Goal: Task Accomplishment & Management: Complete application form

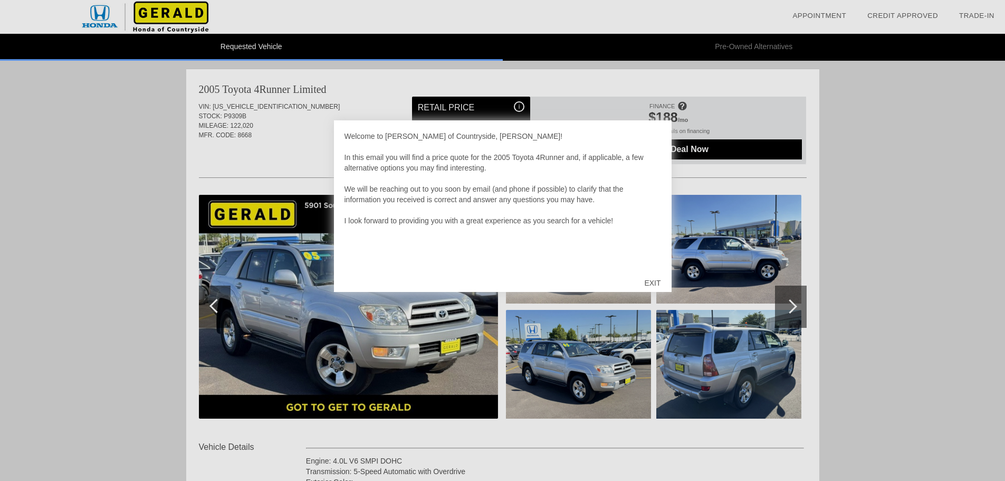
click at [649, 280] on div "EXIT" at bounding box center [652, 283] width 37 height 32
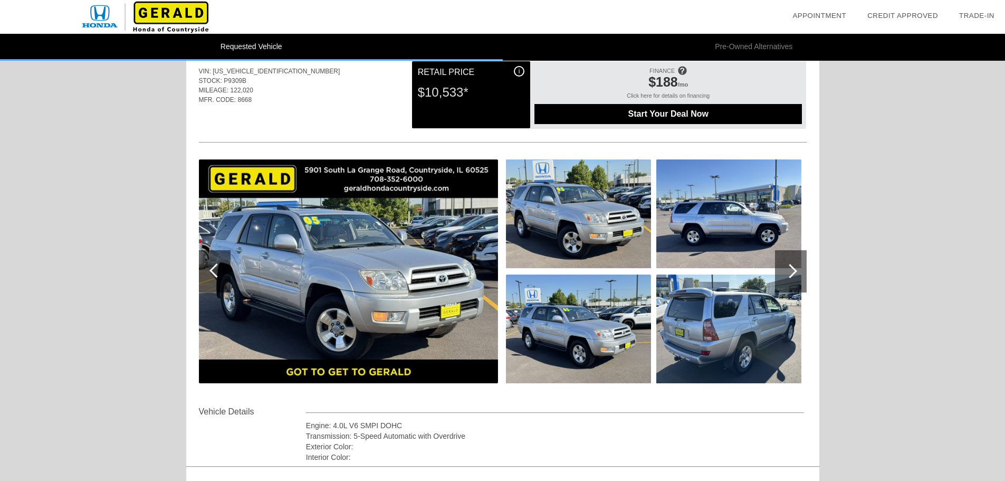
scroll to position [53, 0]
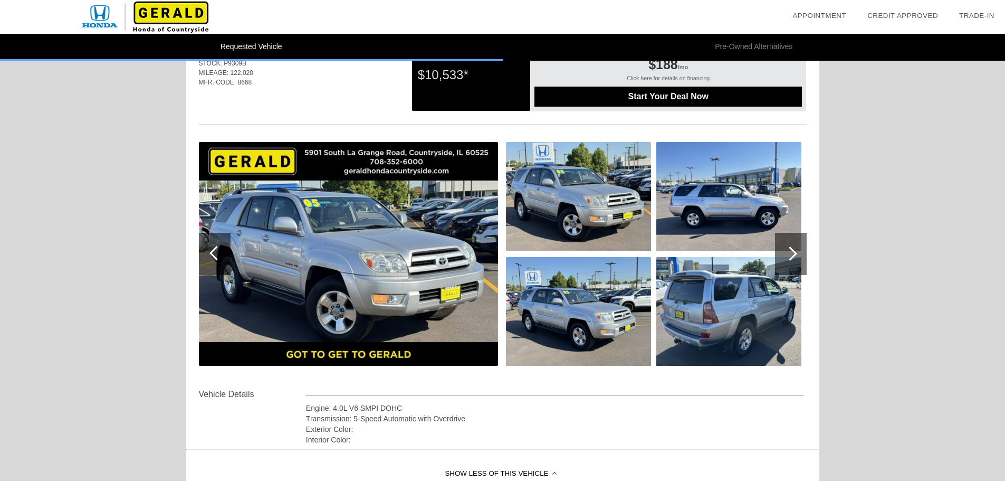
click at [796, 259] on div at bounding box center [791, 254] width 32 height 42
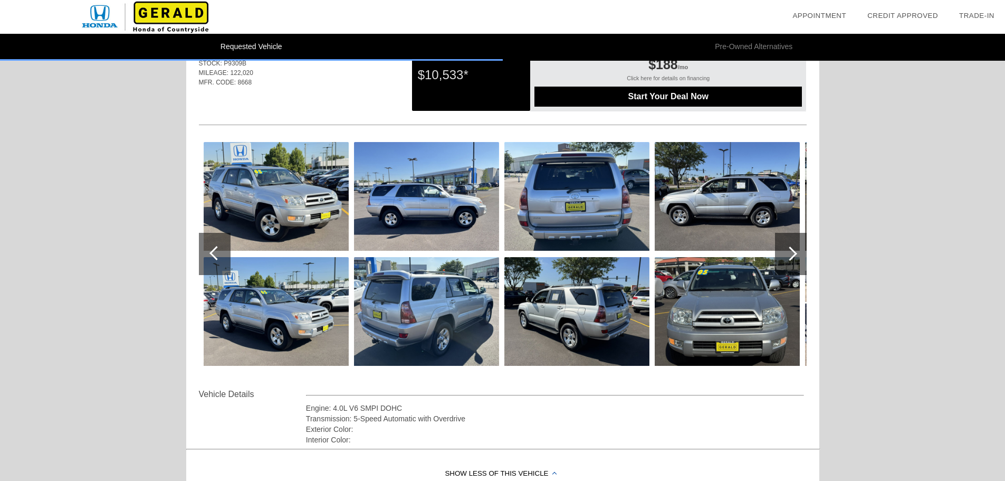
click at [796, 259] on div at bounding box center [791, 254] width 32 height 42
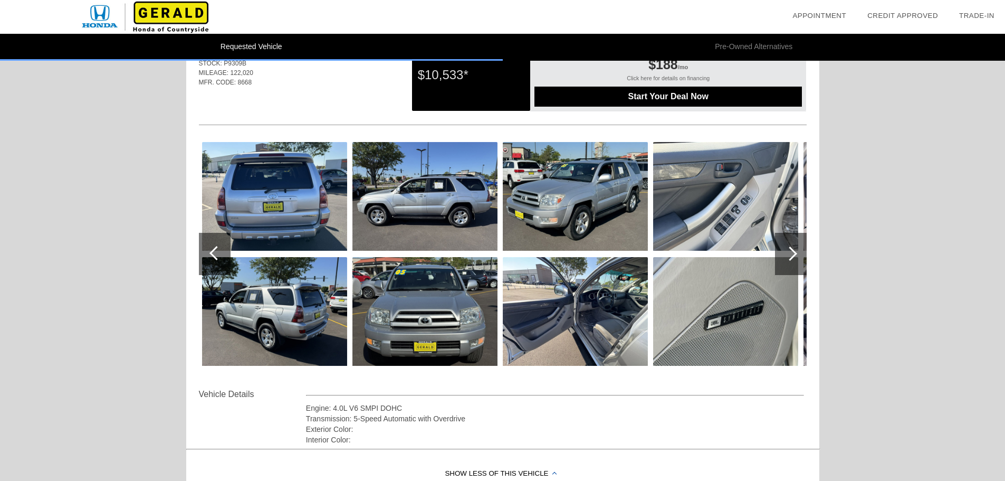
click at [796, 259] on div at bounding box center [791, 254] width 32 height 42
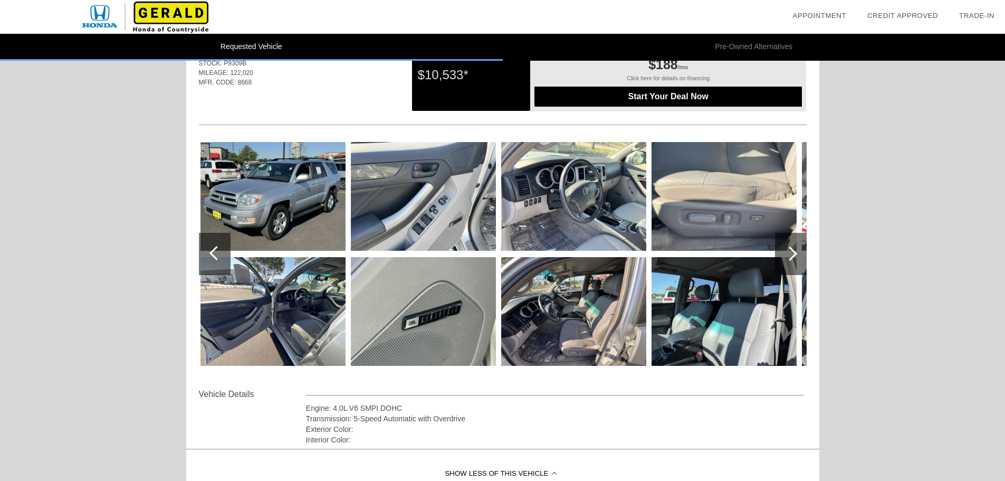
click at [796, 258] on div at bounding box center [791, 254] width 32 height 42
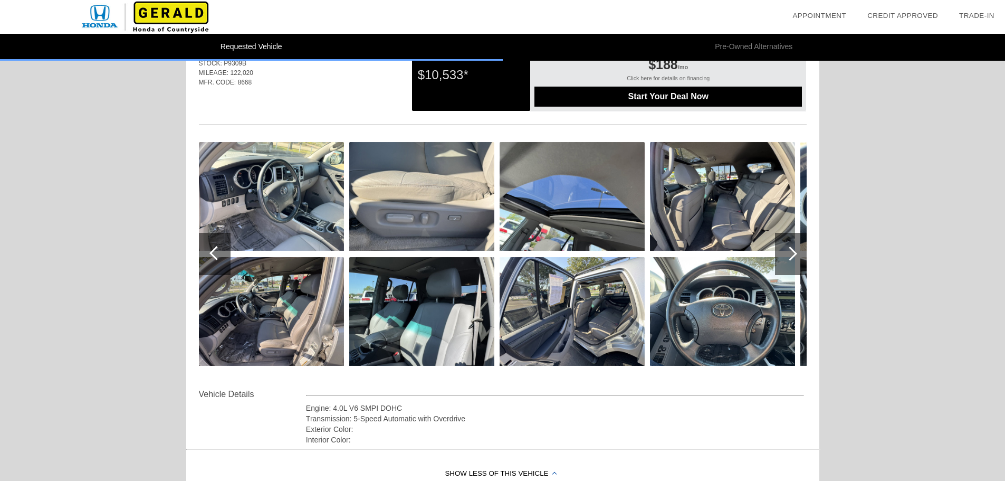
click at [796, 258] on div at bounding box center [791, 254] width 32 height 42
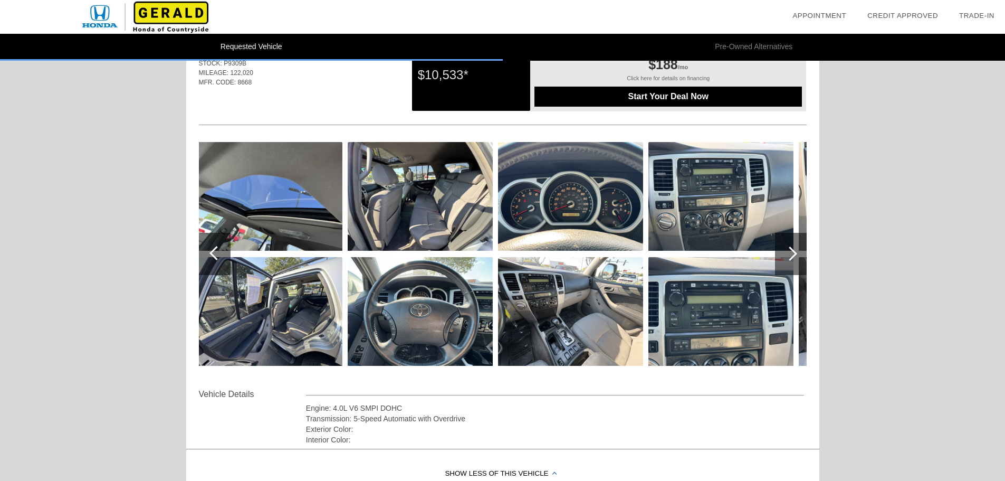
click at [796, 258] on div at bounding box center [791, 254] width 32 height 42
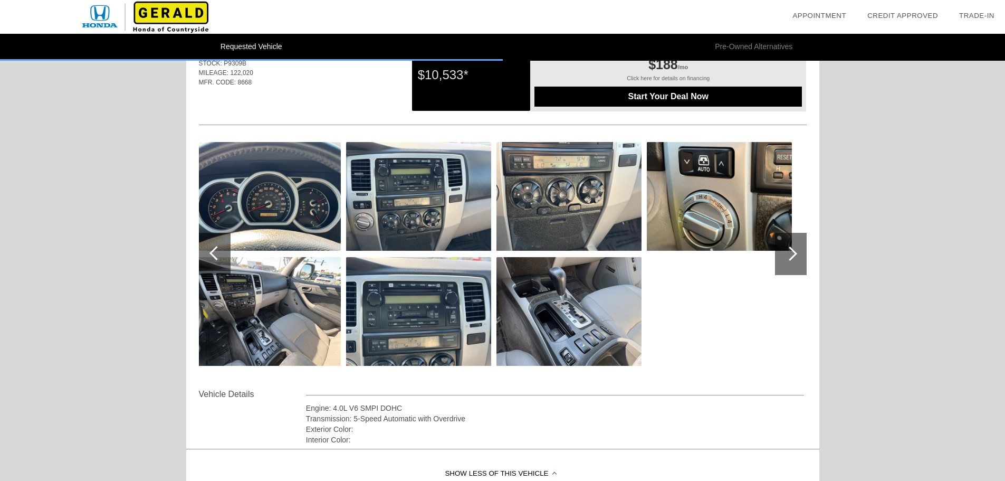
click at [796, 258] on div at bounding box center [791, 254] width 32 height 42
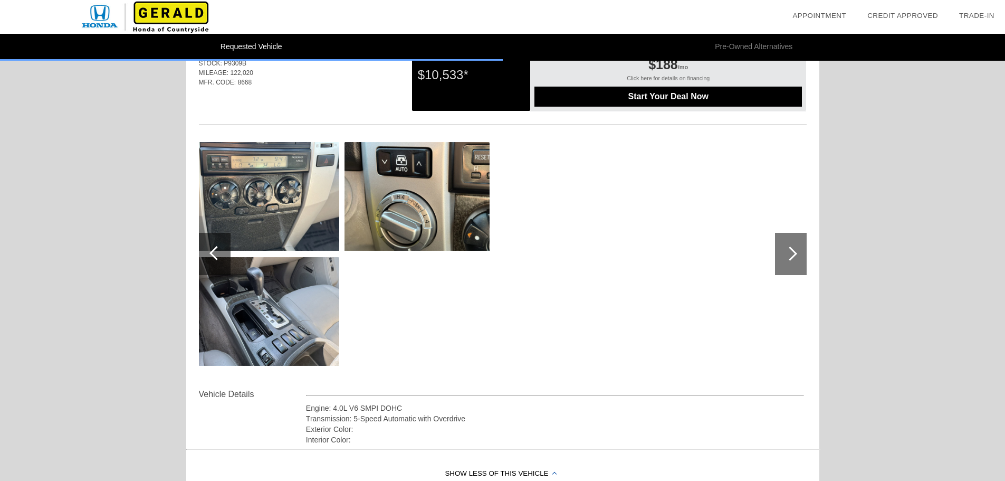
click at [796, 258] on div at bounding box center [791, 254] width 32 height 42
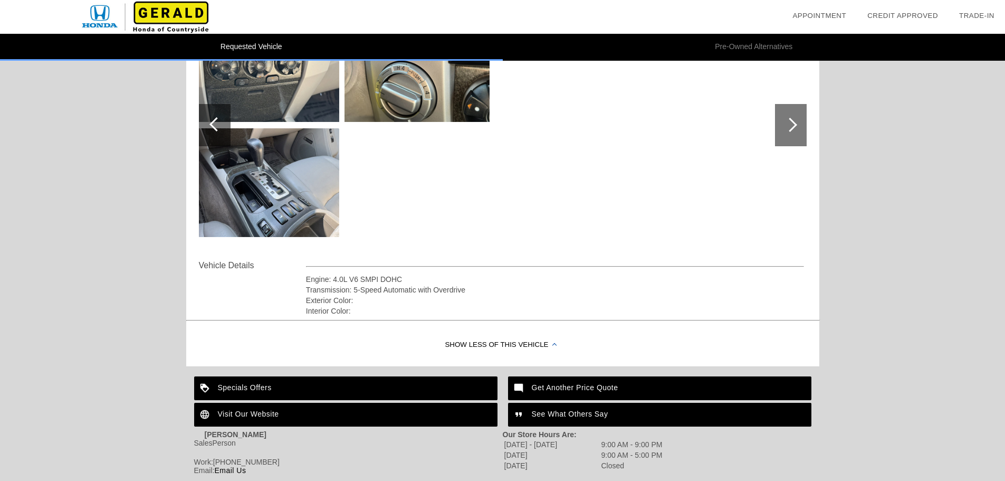
scroll to position [239, 0]
